Goal: Browse casually: Explore the website without a specific task or goal

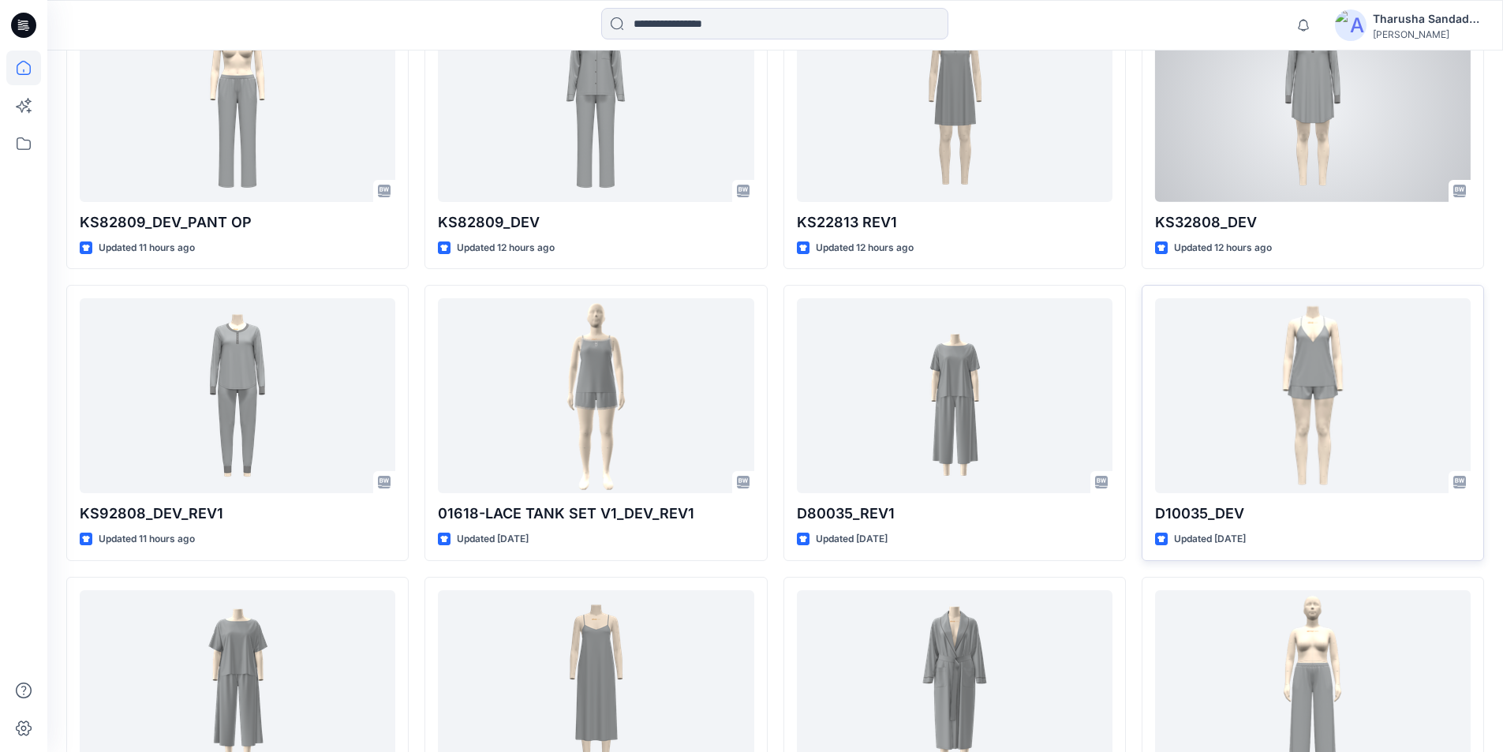
scroll to position [710, 0]
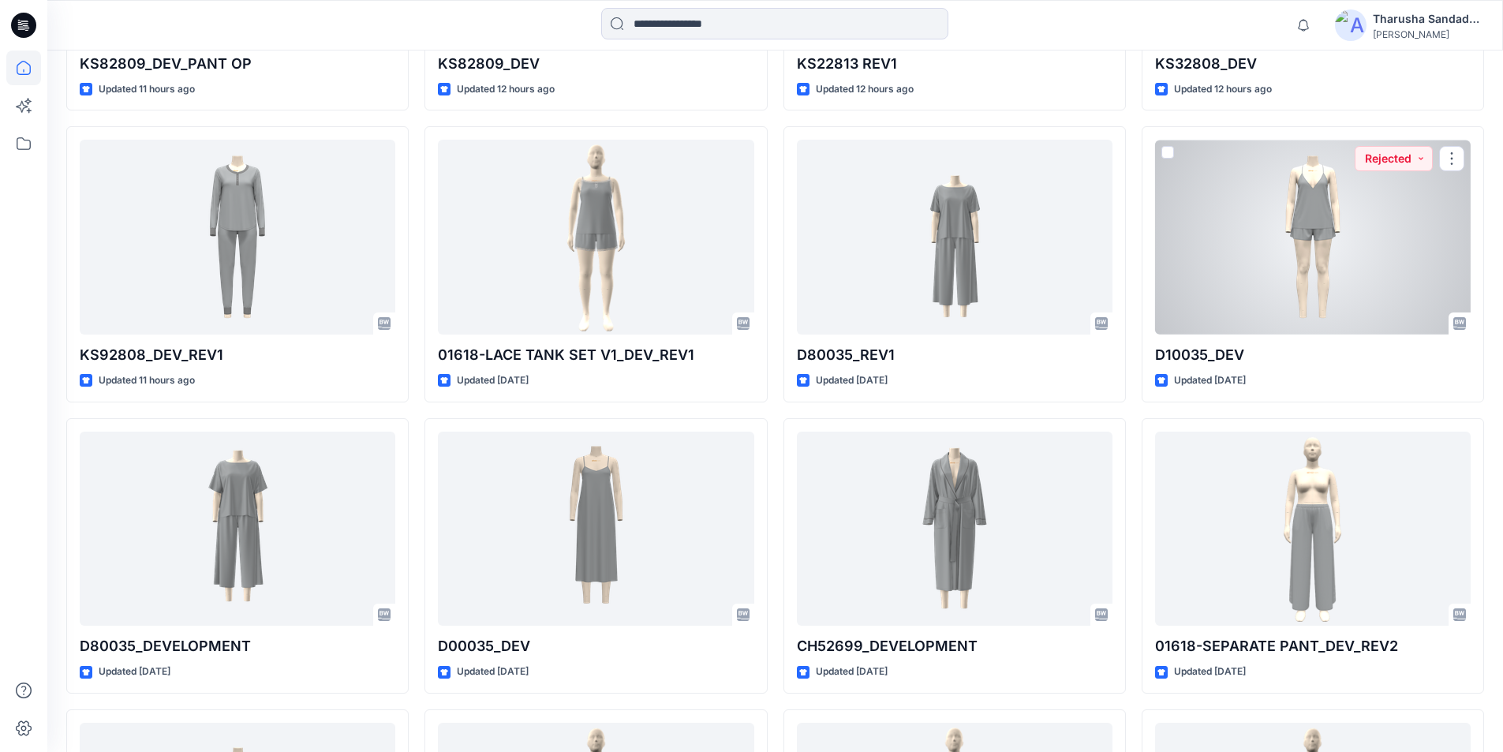
click at [1227, 244] on div at bounding box center [1313, 237] width 316 height 195
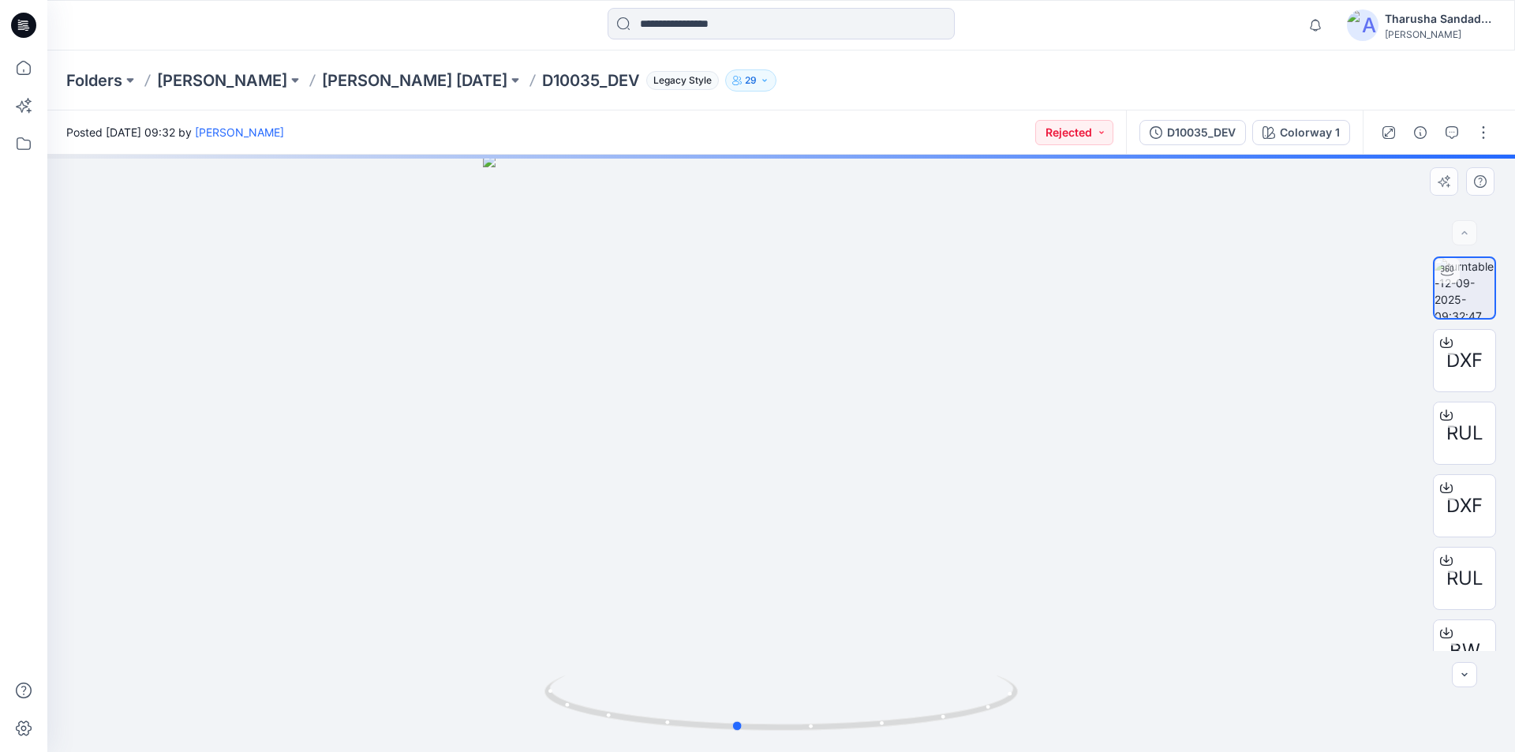
drag, startPoint x: 846, startPoint y: 254, endPoint x: 798, endPoint y: 447, distance: 198.6
drag, startPoint x: 950, startPoint y: 712, endPoint x: 798, endPoint y: 689, distance: 153.2
click at [809, 717] on icon at bounding box center [782, 704] width 477 height 59
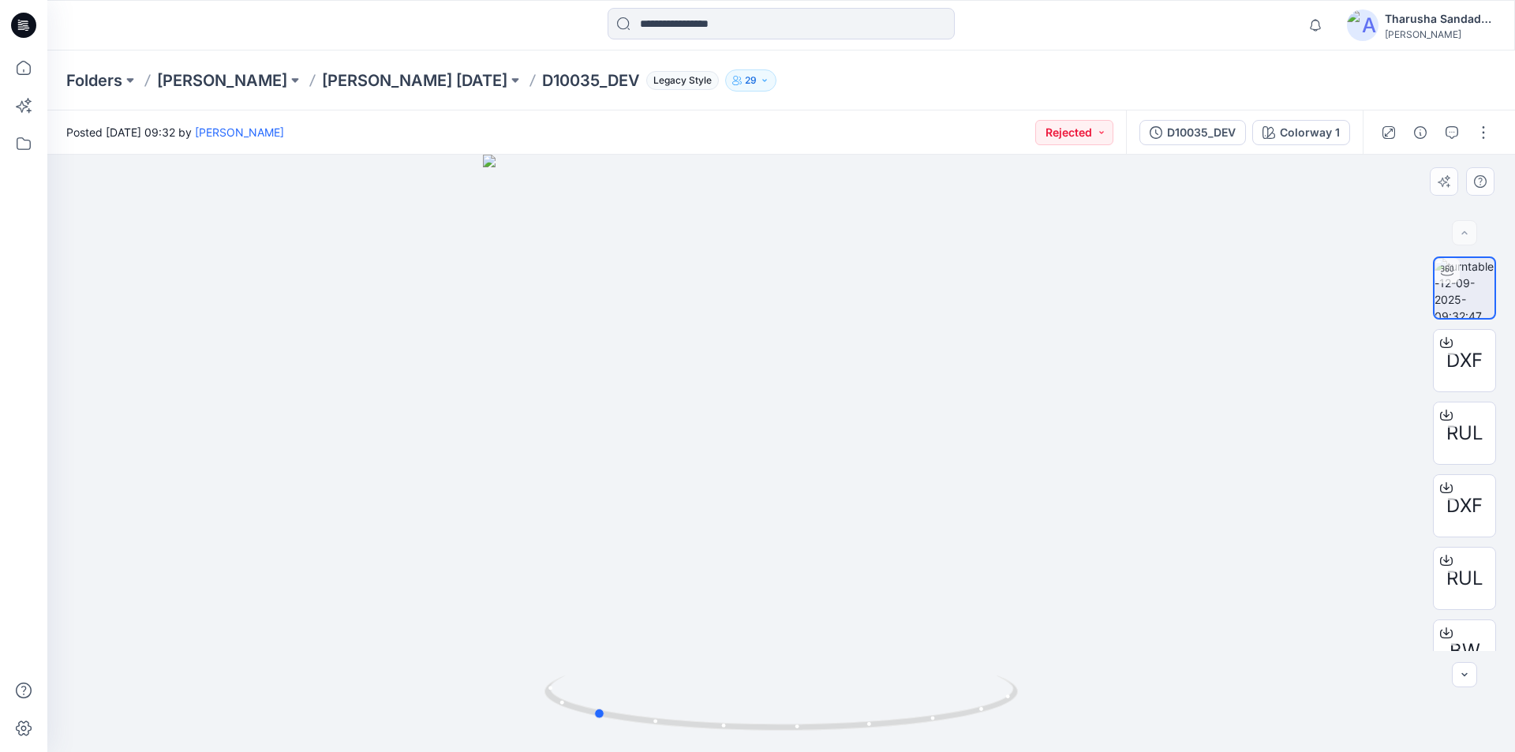
click at [778, 194] on div at bounding box center [780, 453] width 1467 height 597
drag, startPoint x: 772, startPoint y: 252, endPoint x: 732, endPoint y: 671, distance: 420.7
click at [598, 698] on foreignobject at bounding box center [599, 695] width 18 height 18
click at [598, 699] on foreignobject at bounding box center [599, 695] width 18 height 18
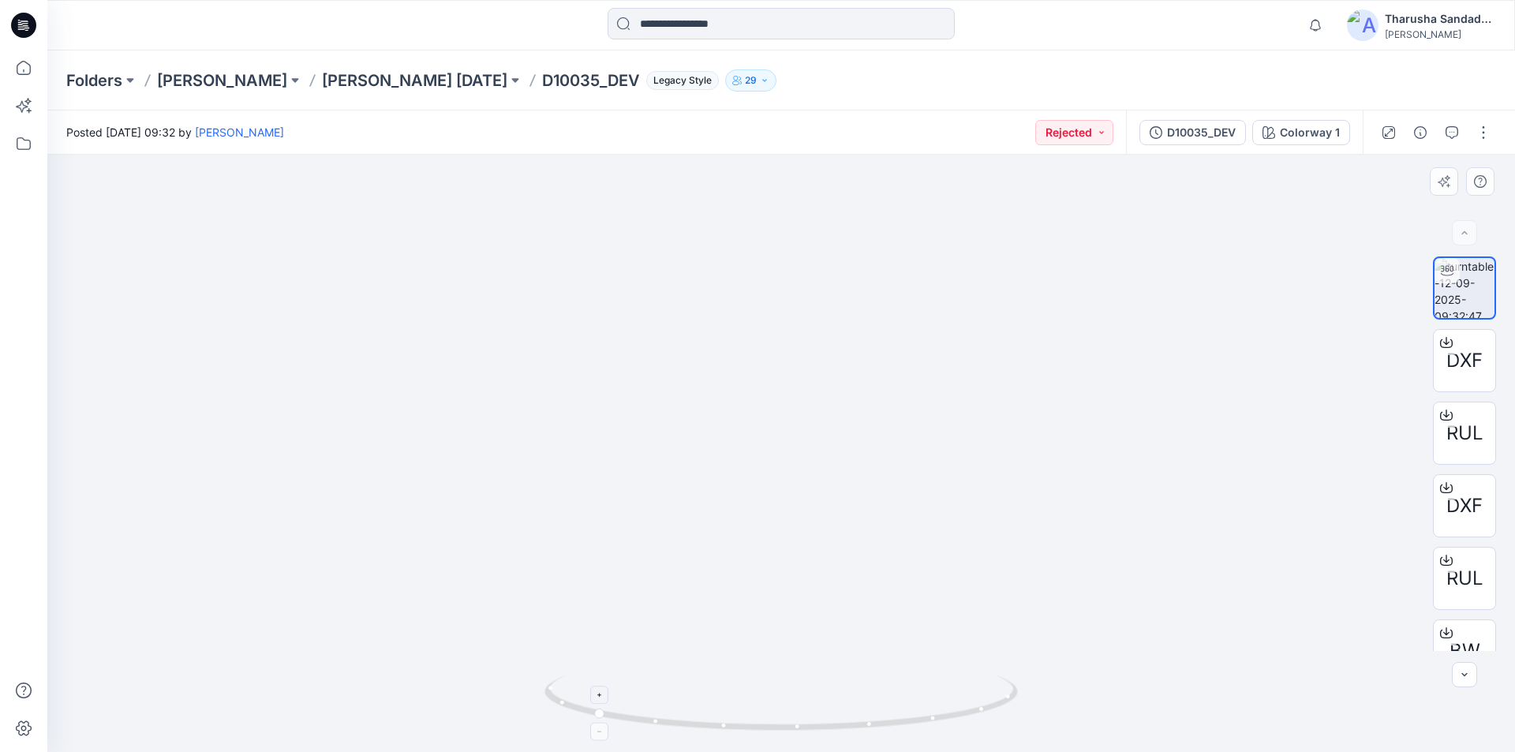
click at [598, 731] on icon at bounding box center [599, 731] width 9 height 9
drag, startPoint x: 598, startPoint y: 731, endPoint x: 603, endPoint y: 718, distance: 14.5
click at [599, 732] on foreignobject at bounding box center [599, 732] width 18 height 18
drag, startPoint x: 603, startPoint y: 712, endPoint x: 788, endPoint y: 697, distance: 186.0
click at [788, 697] on icon at bounding box center [782, 704] width 477 height 59
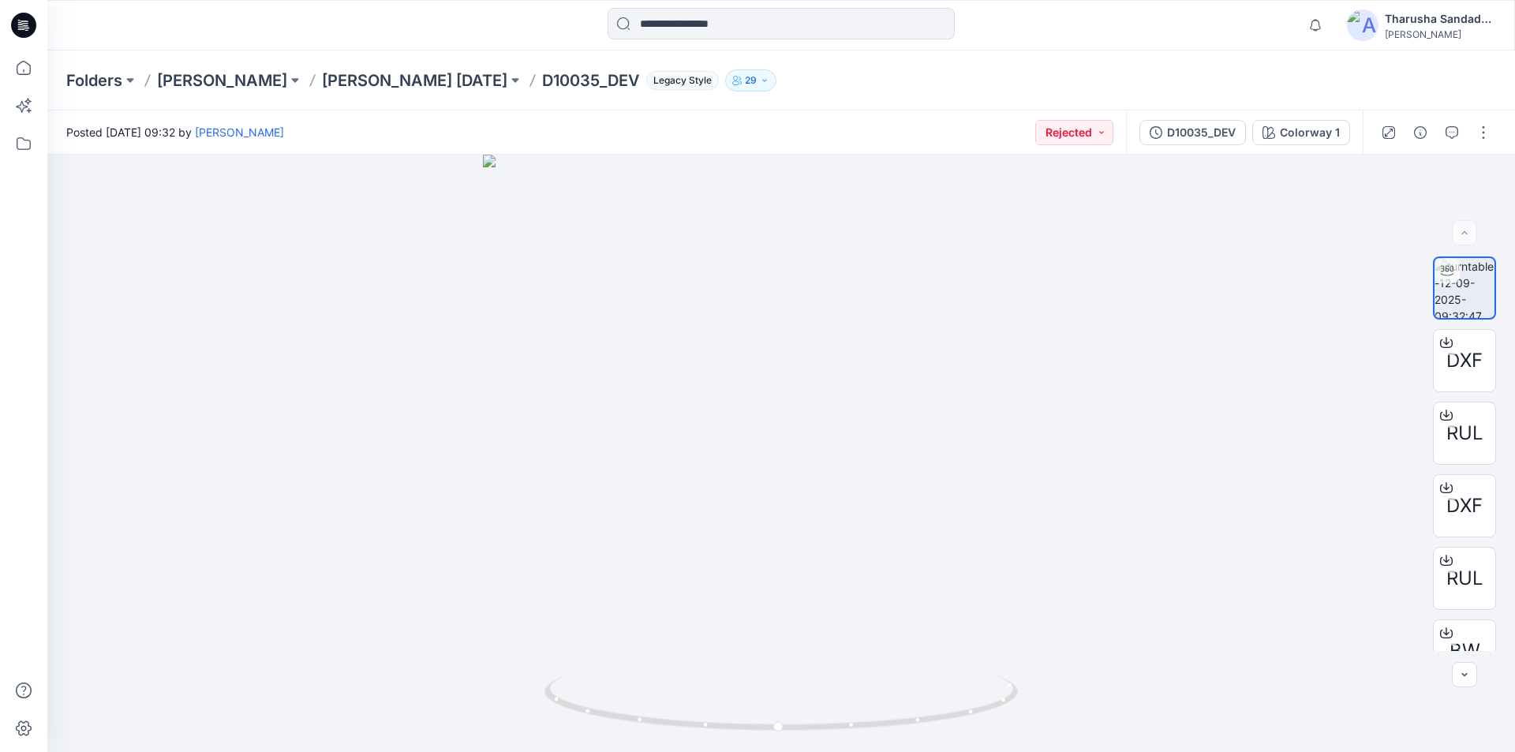
click at [34, 24] on icon at bounding box center [23, 25] width 25 height 25
